Goal: Task Accomplishment & Management: Manage account settings

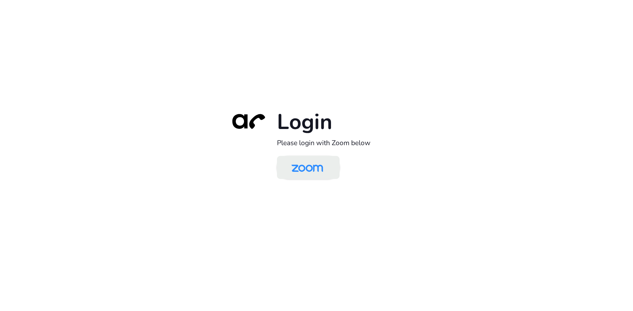
drag, startPoint x: 312, startPoint y: 170, endPoint x: 308, endPoint y: 172, distance: 4.4
click at [312, 170] on img at bounding box center [306, 168] width 45 height 21
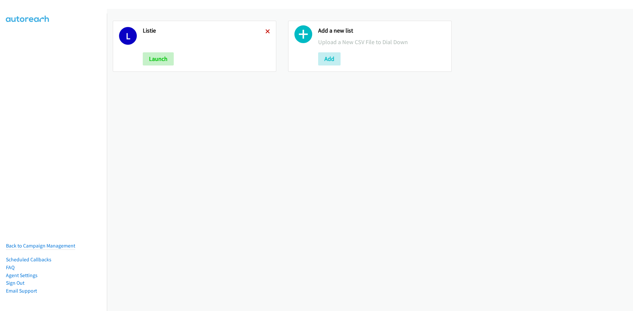
click at [265, 31] on icon at bounding box center [267, 32] width 5 height 5
